Goal: Task Accomplishment & Management: Complete application form

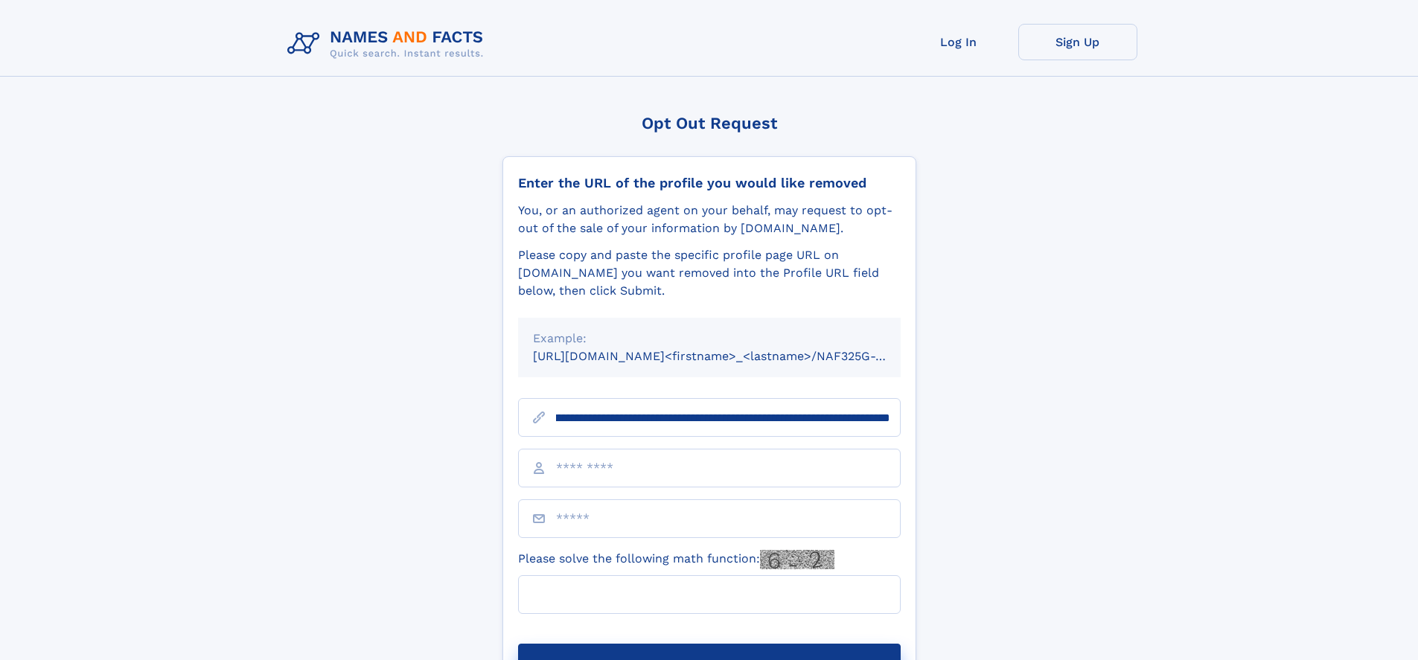
scroll to position [0, 173]
type input "**********"
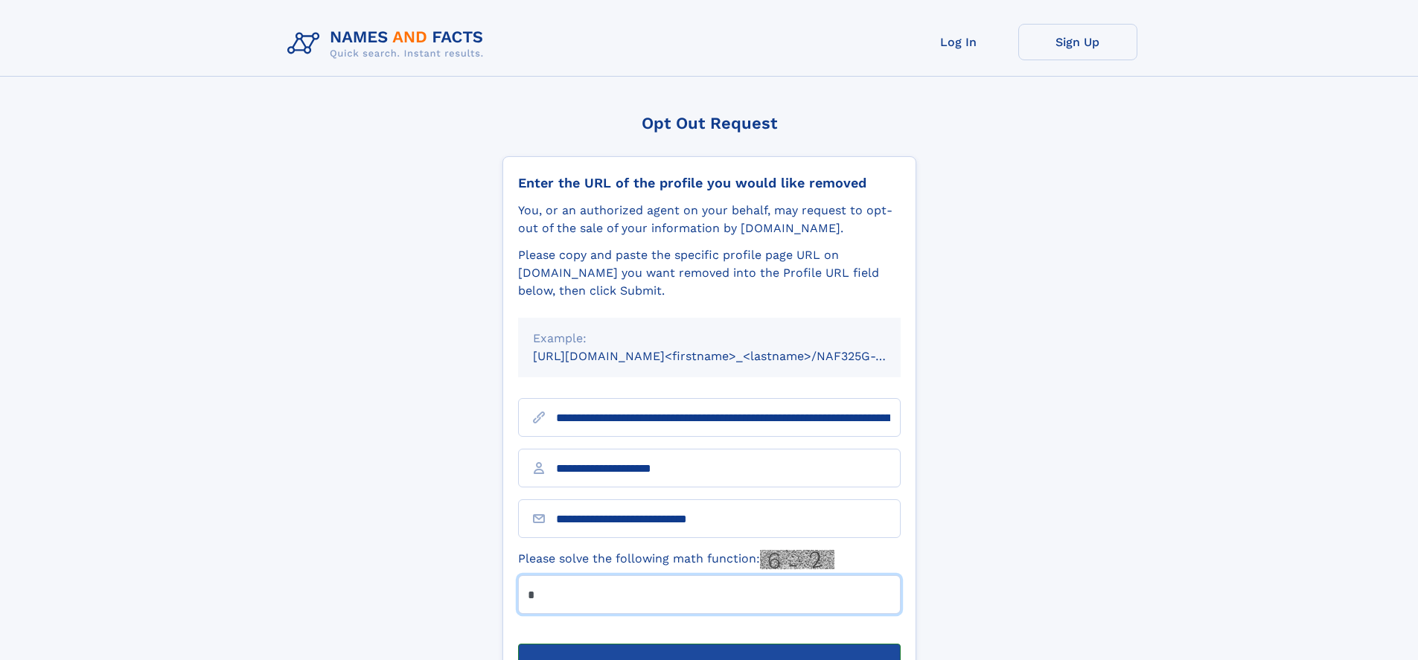
type input "*"
click at [708, 644] on button "Submit Opt Out Request" at bounding box center [709, 668] width 382 height 48
